Goal: Task Accomplishment & Management: Manage account settings

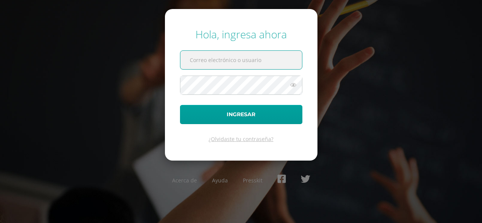
click at [257, 62] on input "text" at bounding box center [241, 60] width 122 height 18
type input "c"
type input "COS02025106@osoriosandoval.edu.gt"
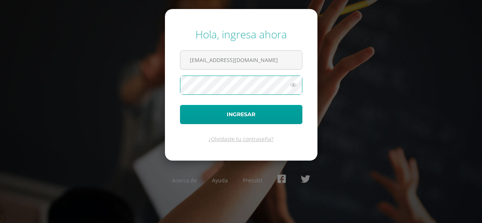
click at [180, 105] on button "Ingresar" at bounding box center [241, 114] width 122 height 19
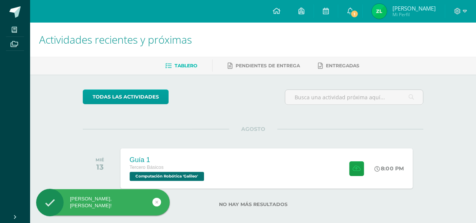
click at [178, 175] on span "Computación Robótica 'Galileo'" at bounding box center [167, 176] width 74 height 9
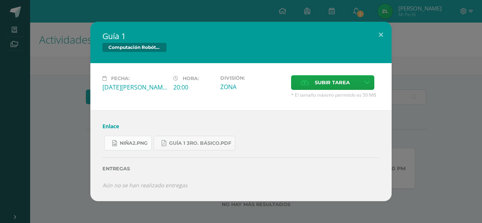
click at [130, 144] on span "niña2.png" at bounding box center [134, 143] width 28 height 6
click at [184, 142] on span "Guía 1 3ro. Básico.pdf" at bounding box center [200, 143] width 62 height 6
click at [110, 127] on link "Enlace" at bounding box center [110, 126] width 17 height 7
click at [380, 29] on button at bounding box center [380, 35] width 21 height 26
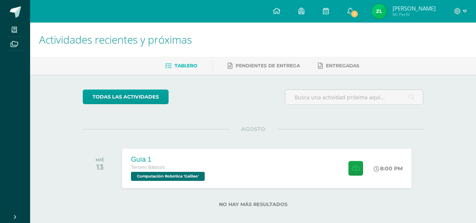
click at [462, 16] on div at bounding box center [460, 11] width 31 height 23
click at [455, 5] on div at bounding box center [460, 11] width 31 height 23
click at [458, 10] on icon at bounding box center [457, 11] width 7 height 7
click at [448, 55] on span "Cerrar sesión" at bounding box center [441, 51] width 34 height 7
